Goal: Information Seeking & Learning: Learn about a topic

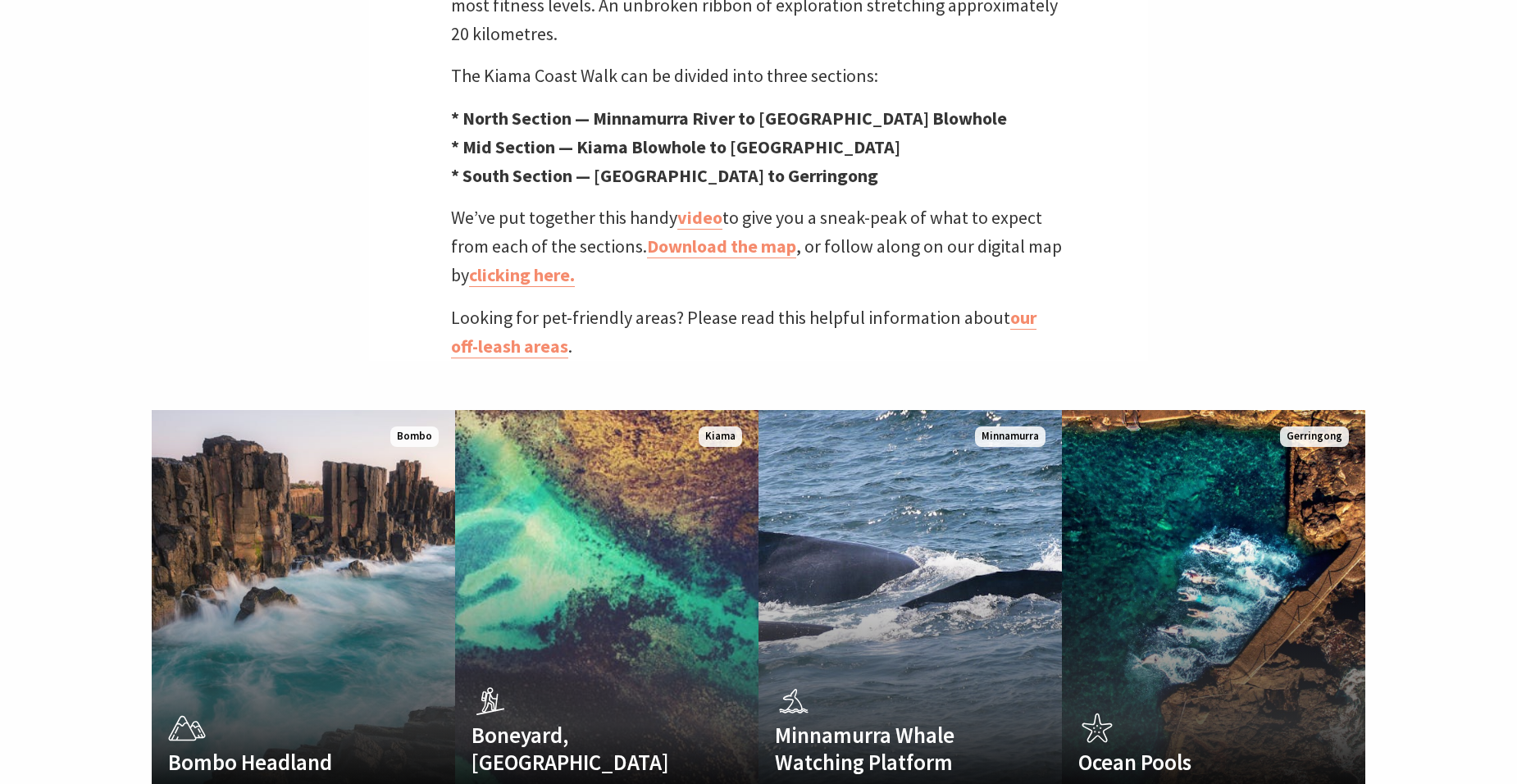
scroll to position [820, 0]
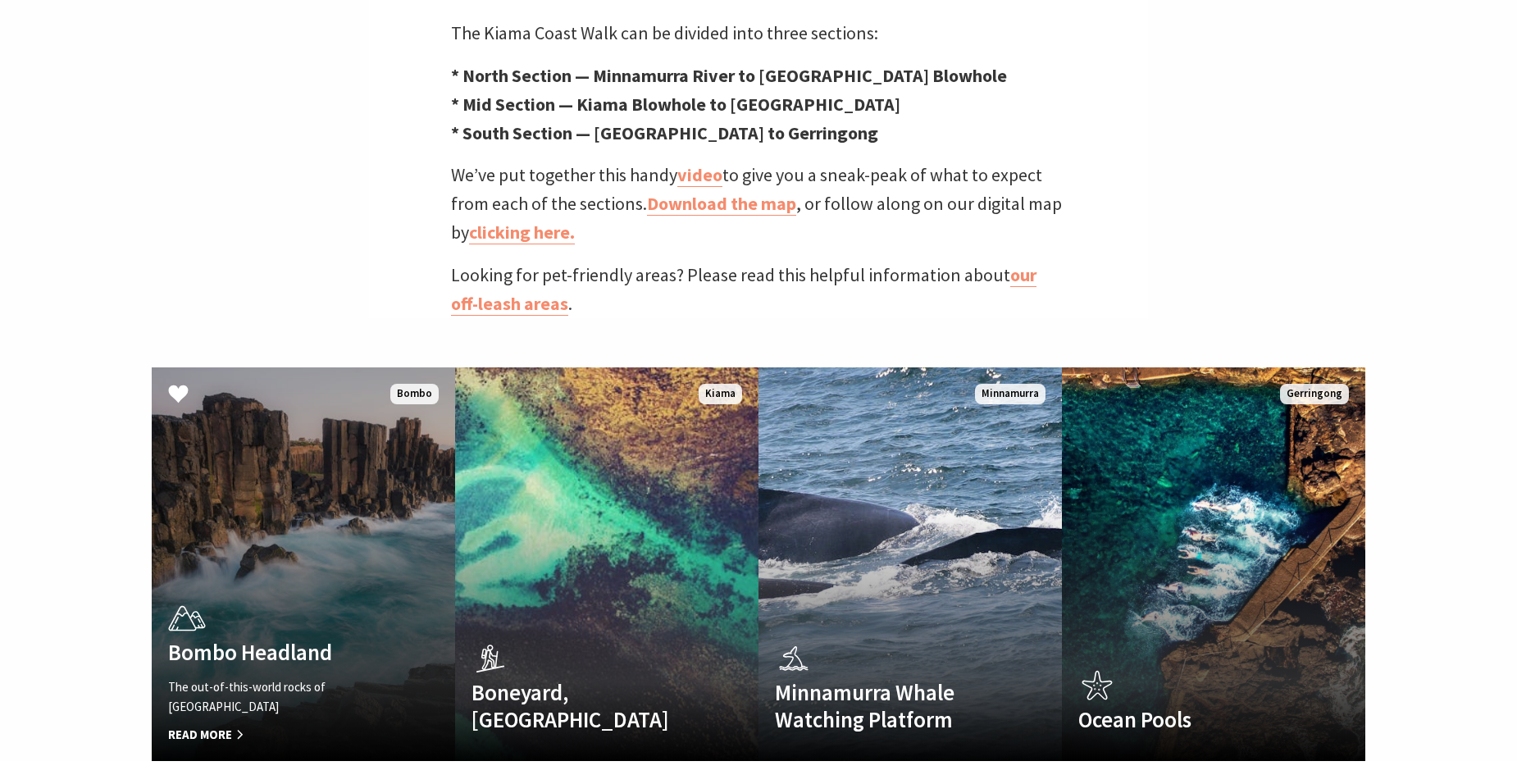
click at [282, 638] on h4 "Bombo Headland" at bounding box center [281, 651] width 225 height 26
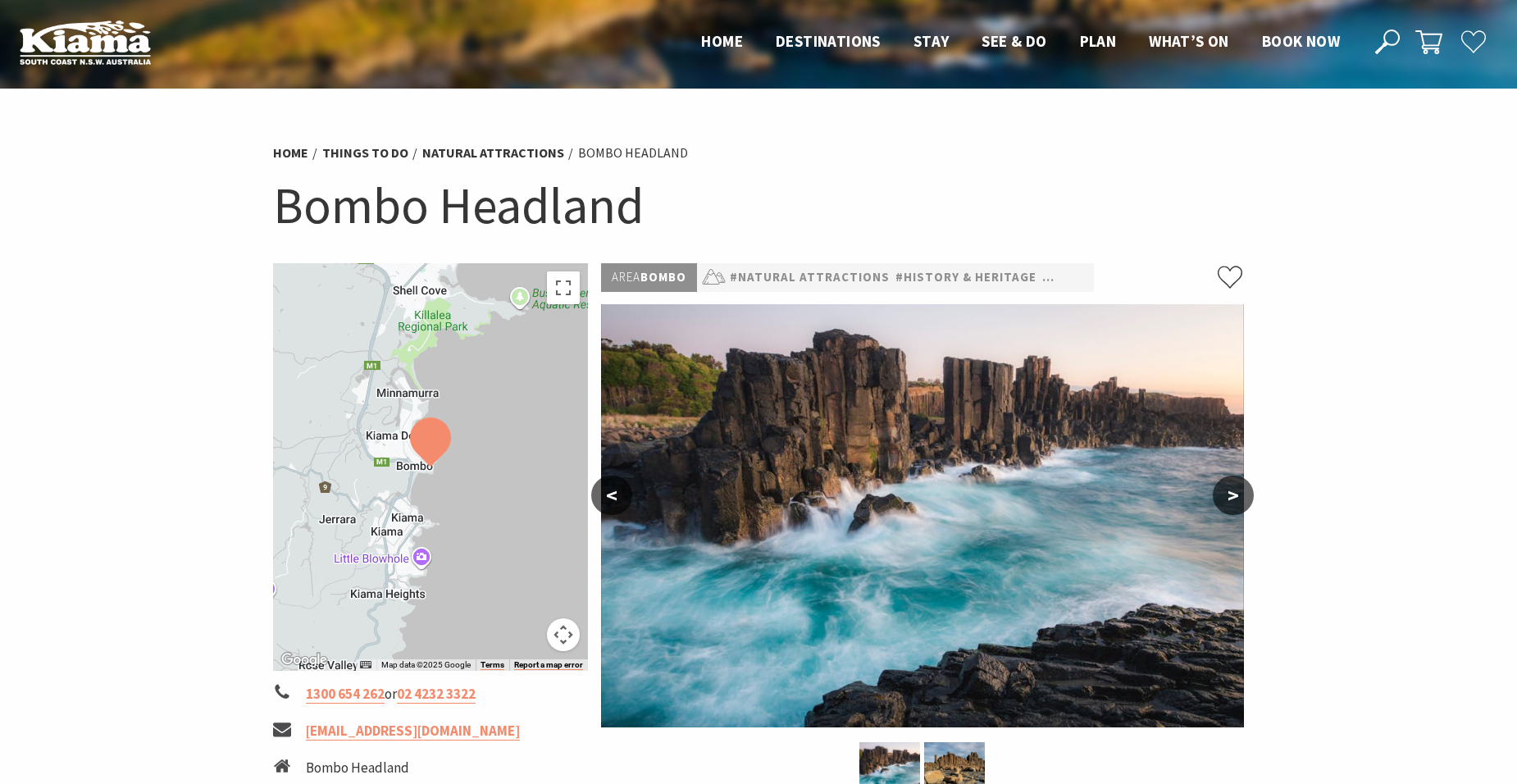
click at [489, 463] on div at bounding box center [430, 466] width 315 height 407
click at [561, 290] on button "Toggle fullscreen view" at bounding box center [563, 287] width 33 height 33
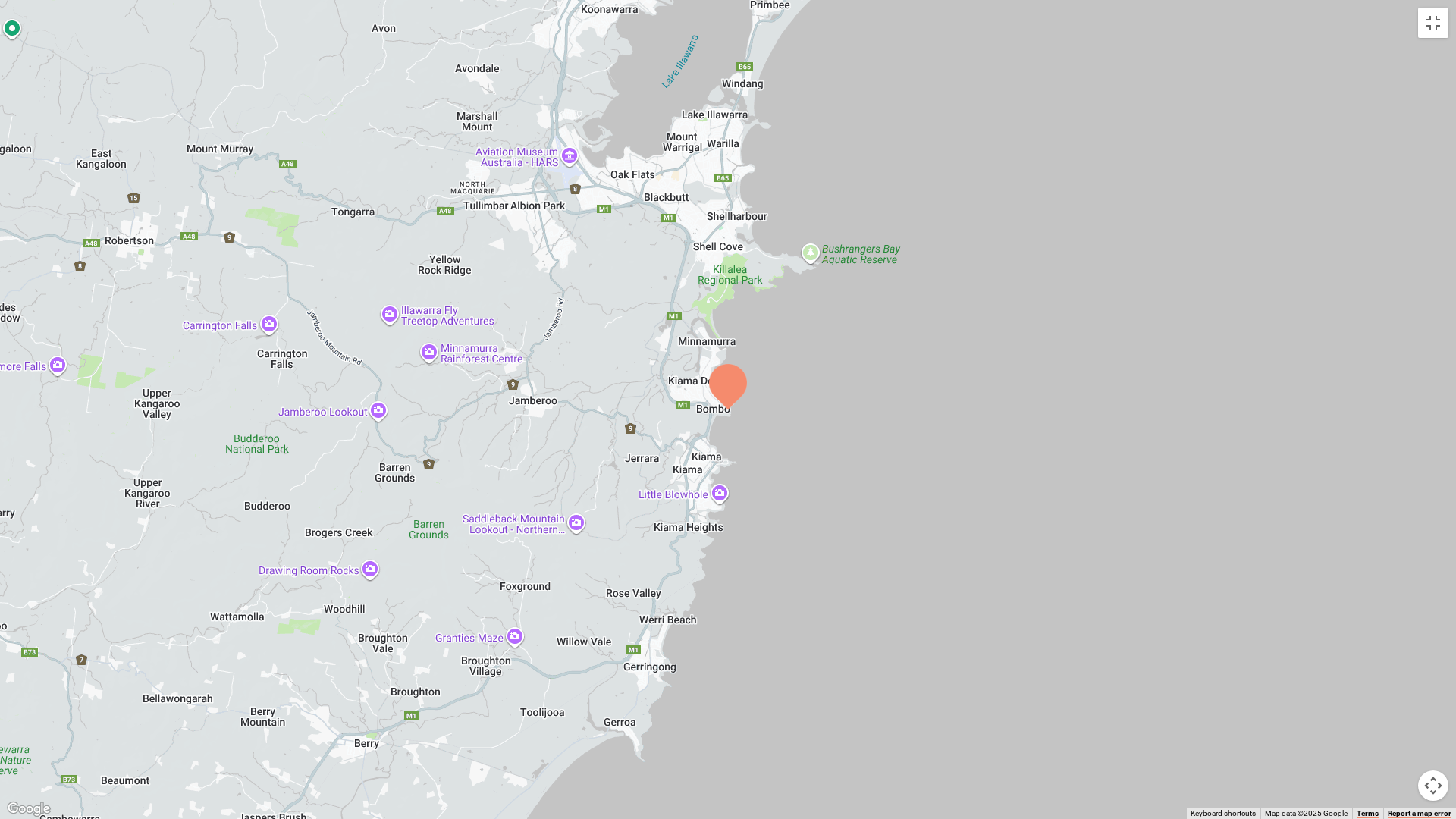
click at [725, 389] on img at bounding box center [727, 387] width 38 height 46
click at [708, 422] on div at bounding box center [728, 409] width 1456 height 819
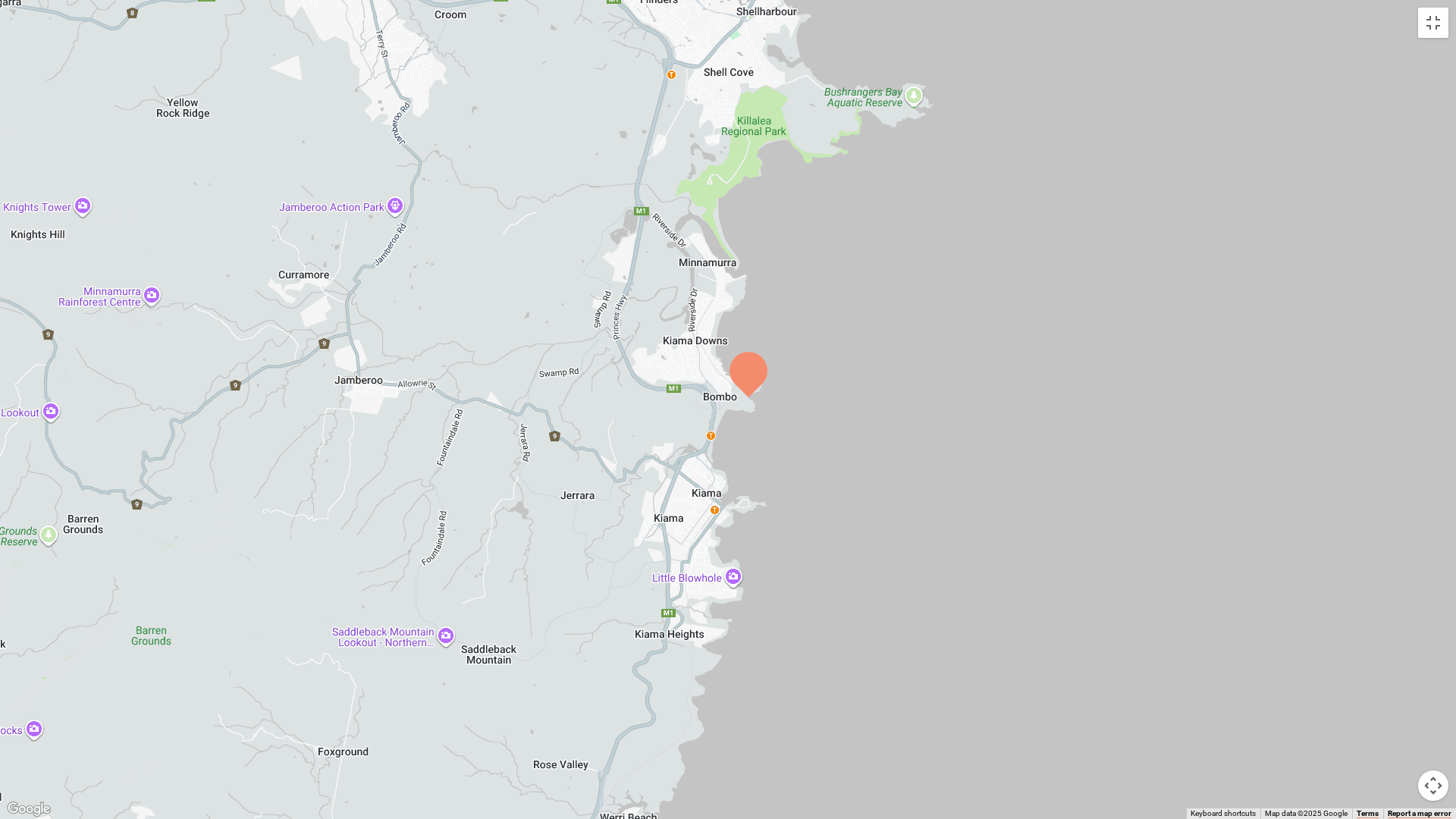
click at [707, 423] on div at bounding box center [728, 409] width 1456 height 819
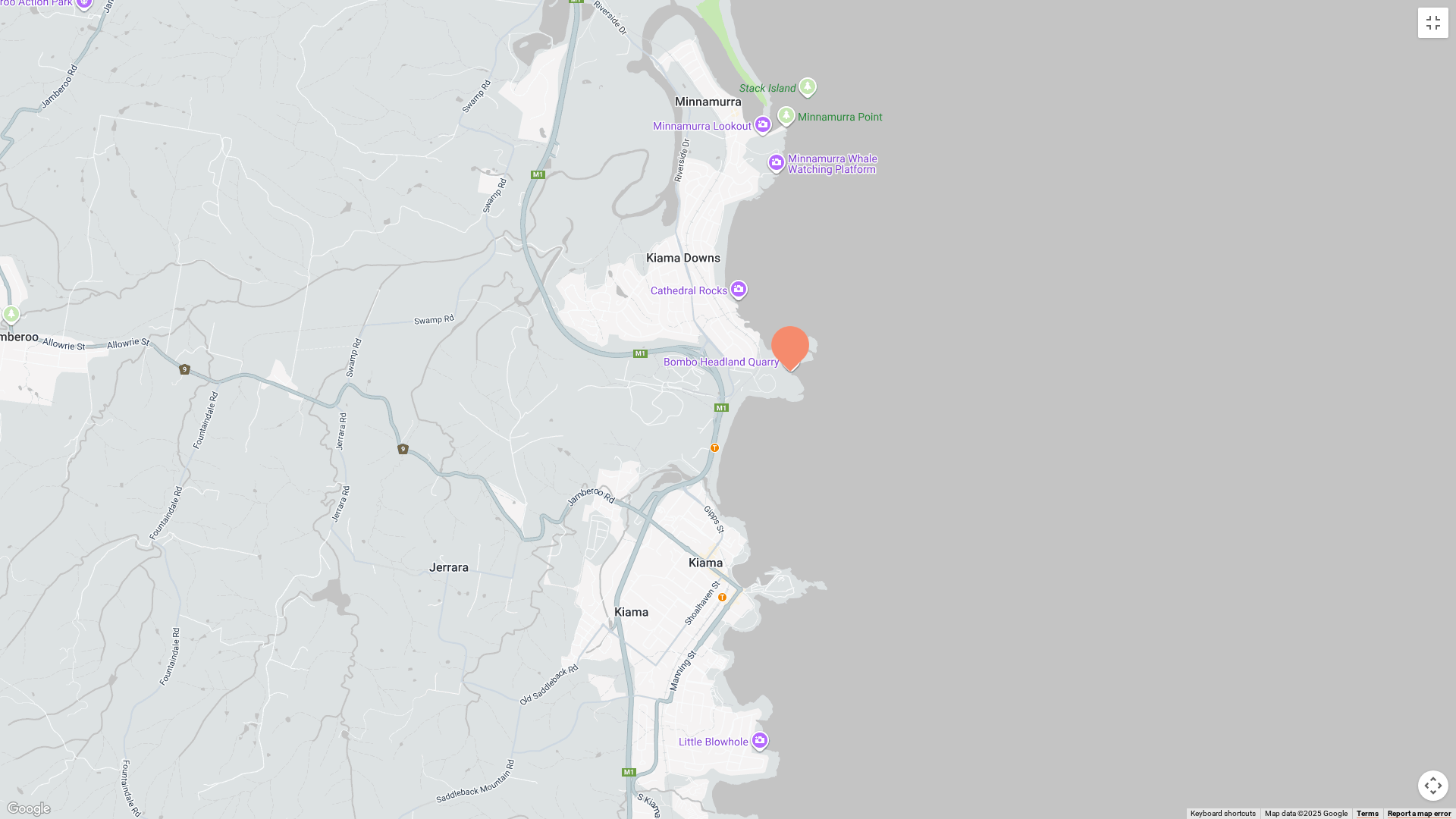
click at [717, 456] on div at bounding box center [728, 409] width 1456 height 819
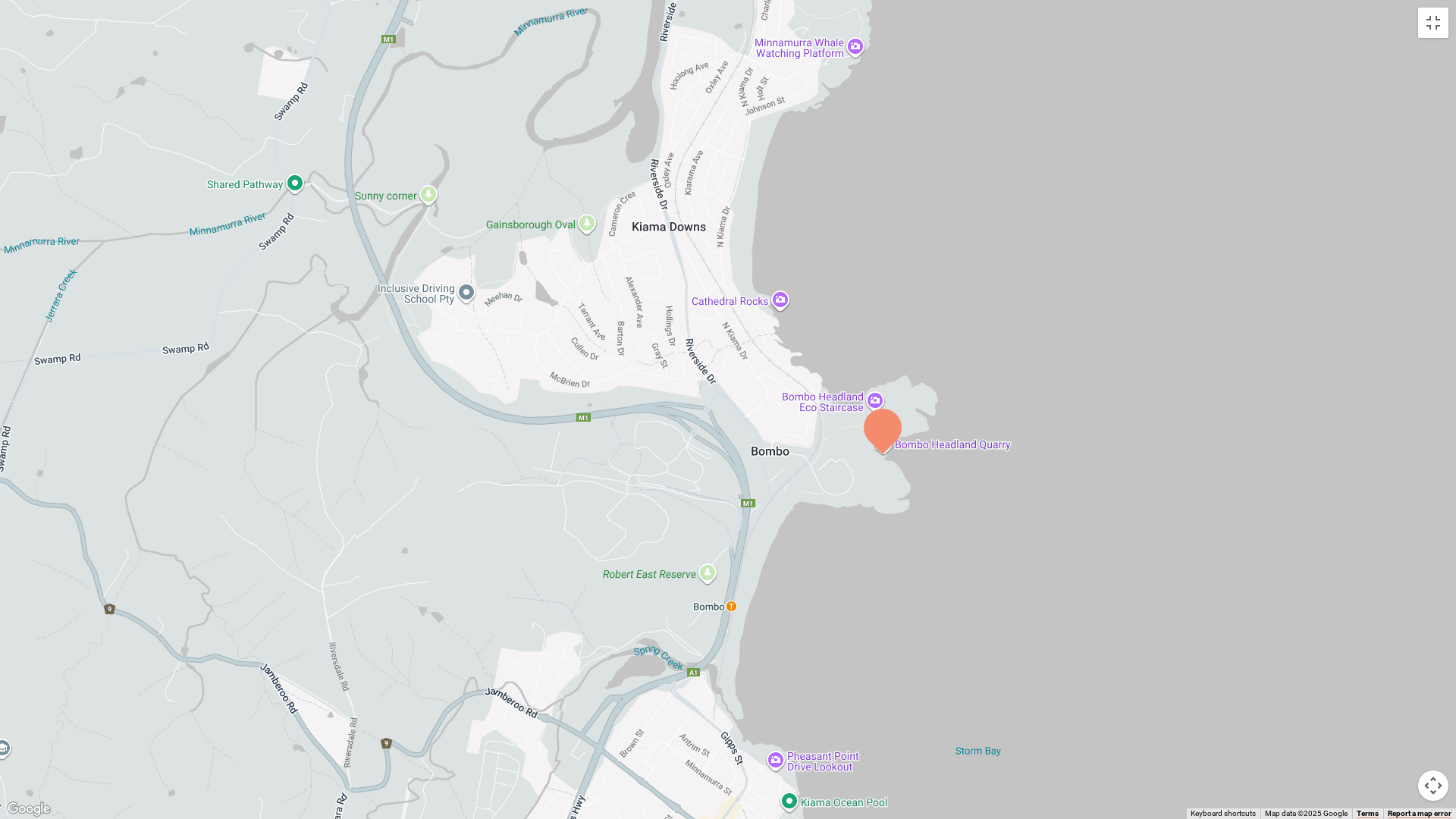
drag, startPoint x: 1016, startPoint y: 160, endPoint x: 1035, endPoint y: 329, distance: 170.1
click at [1035, 329] on div at bounding box center [728, 409] width 1456 height 819
click at [1402, 725] on button "Map camera controls" at bounding box center [1433, 785] width 30 height 30
click at [1402, 26] on button "Toggle fullscreen view" at bounding box center [1433, 22] width 30 height 30
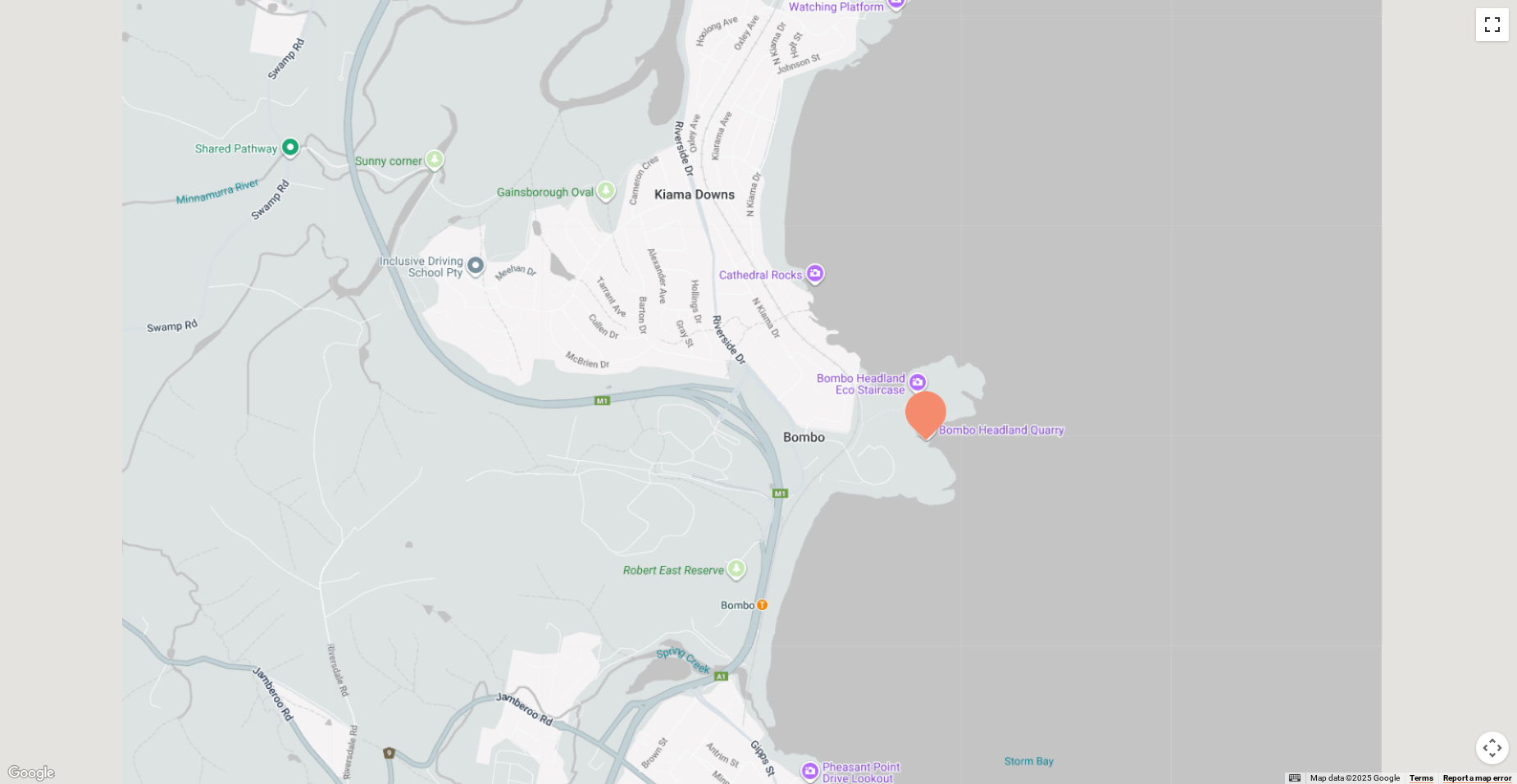
scroll to position [492, 0]
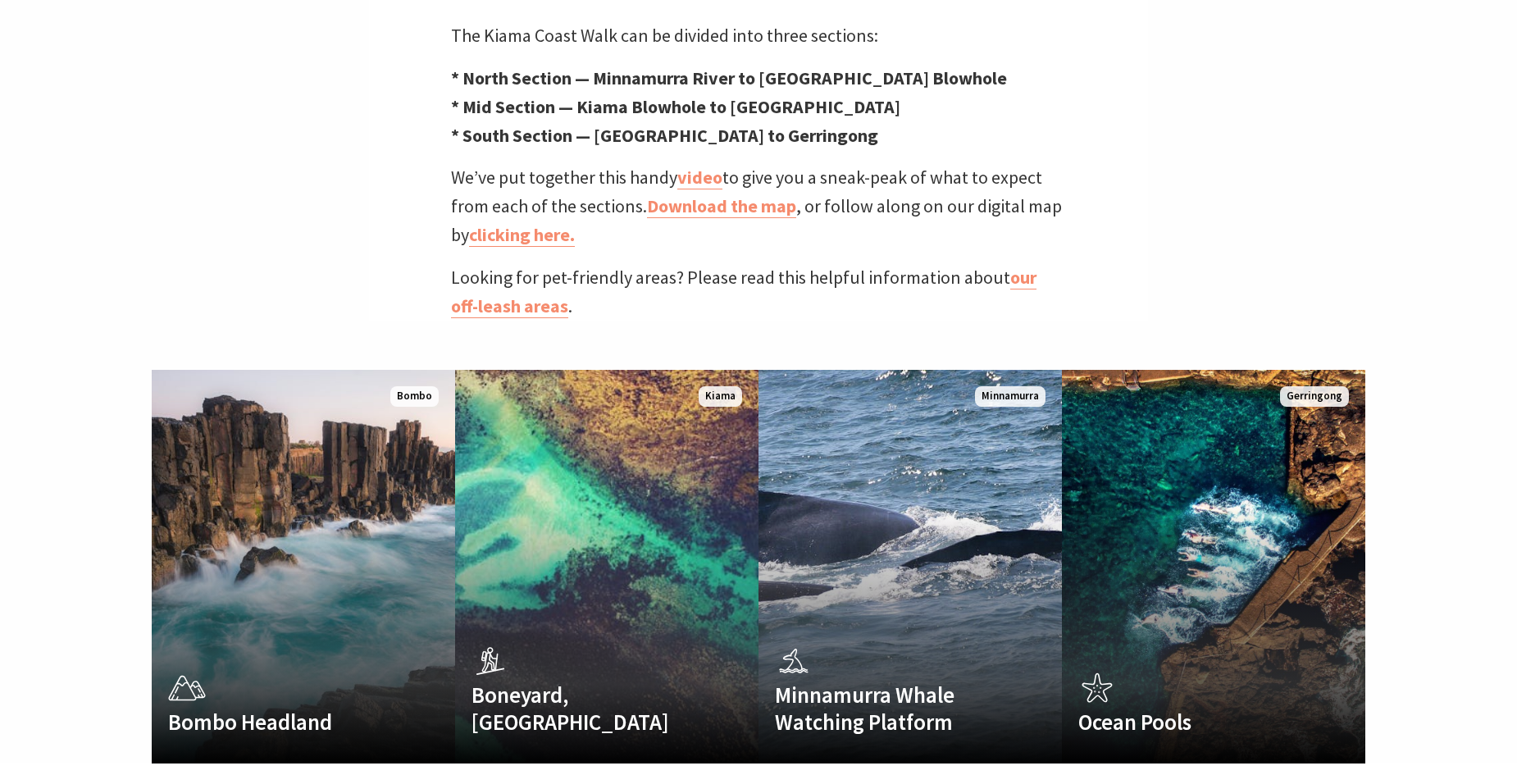
scroll to position [537, 1538]
click at [714, 194] on link "Download the map" at bounding box center [722, 206] width 150 height 24
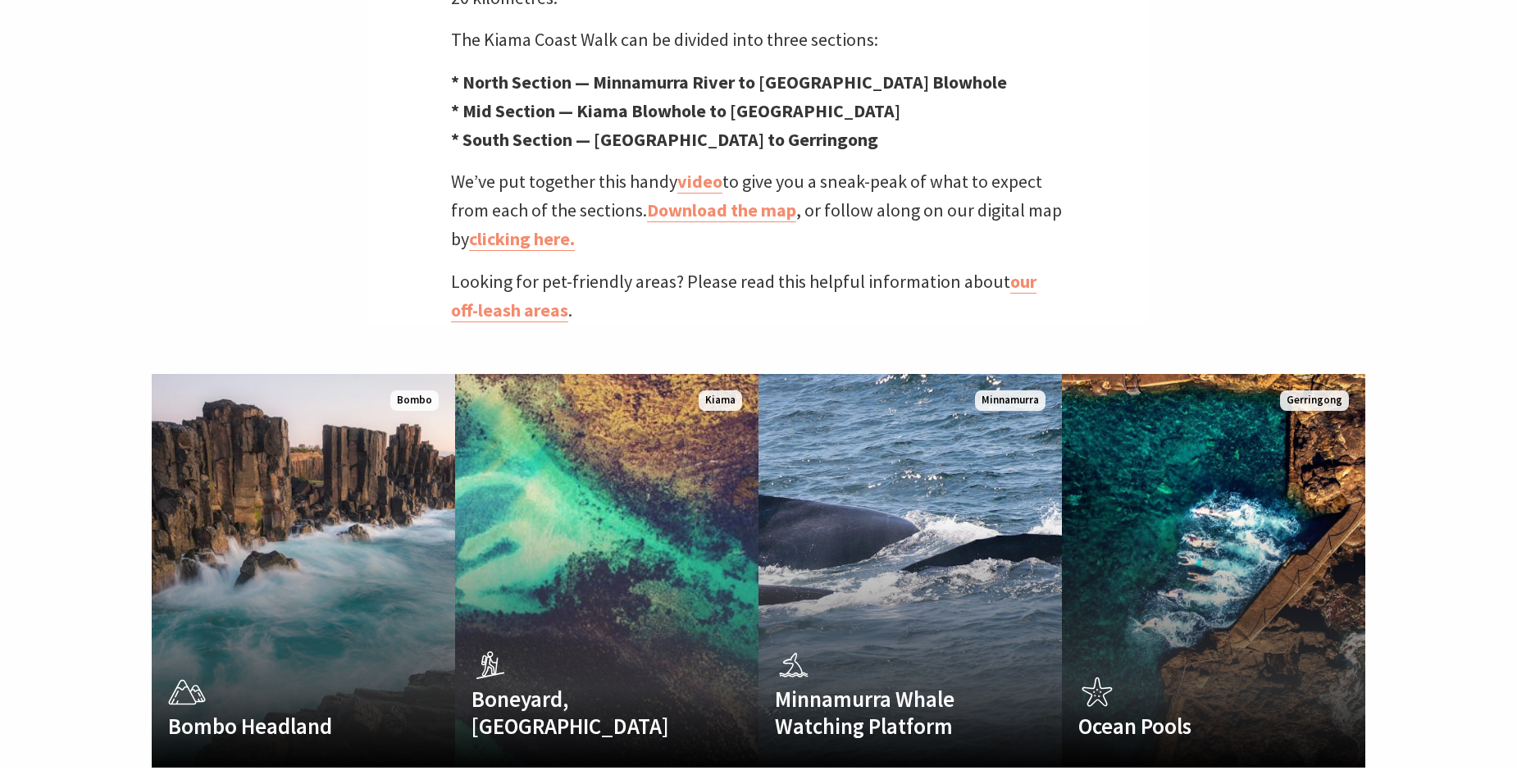
scroll to position [537, 1538]
click at [711, 198] on link "Download the map" at bounding box center [722, 210] width 150 height 24
